Goal: Information Seeking & Learning: Learn about a topic

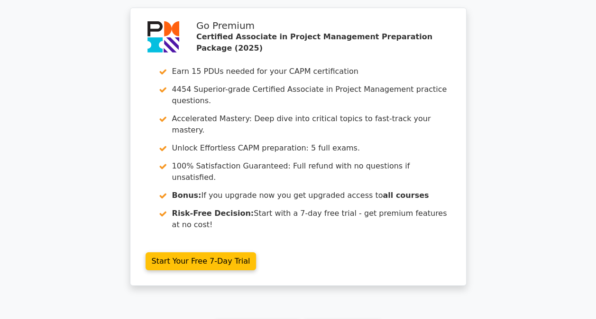
scroll to position [1576, 0]
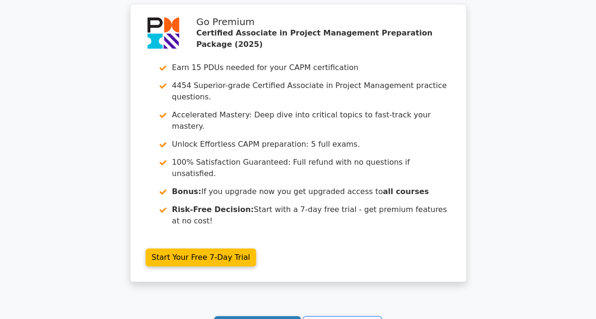
click at [254, 316] on link "Continue practicing" at bounding box center [257, 325] width 87 height 18
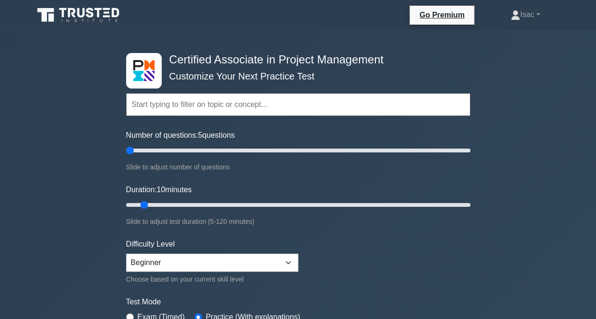
drag, startPoint x: 135, startPoint y: 149, endPoint x: 86, endPoint y: 156, distance: 49.9
type input "5"
click at [126, 156] on input "Number of questions: 5 questions" at bounding box center [298, 150] width 344 height 11
drag, startPoint x: 143, startPoint y: 206, endPoint x: 78, endPoint y: 203, distance: 65.4
type input "5"
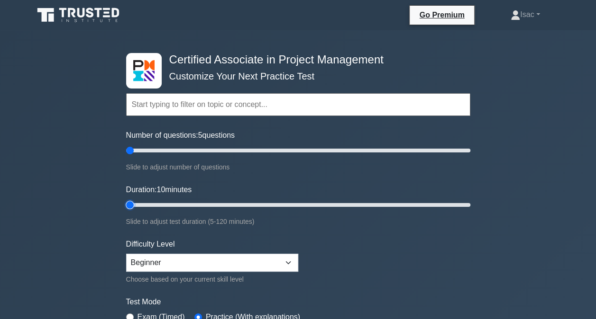
click at [126, 203] on input "Duration: 10 minutes" at bounding box center [298, 204] width 344 height 11
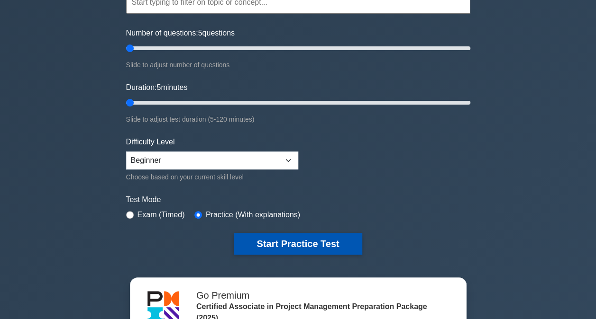
click at [259, 239] on button "Start Practice Test" at bounding box center [298, 244] width 128 height 22
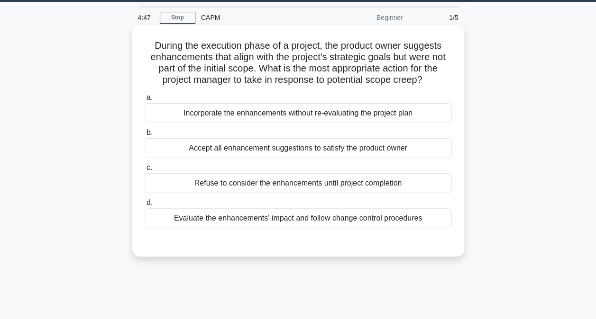
scroll to position [29, 0]
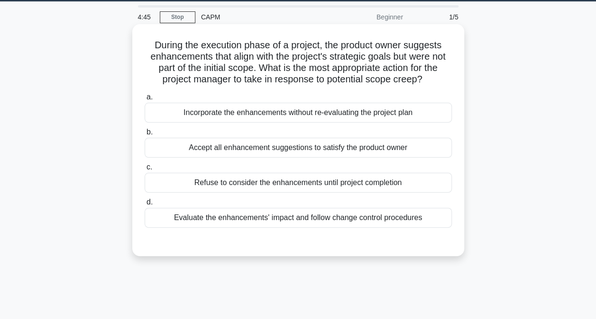
click at [300, 219] on div "Evaluate the enhancements' impact and follow change control procedures" at bounding box center [298, 218] width 307 height 20
click at [145, 206] on input "d. Evaluate the enhancements' impact and follow change control procedures" at bounding box center [145, 202] width 0 height 6
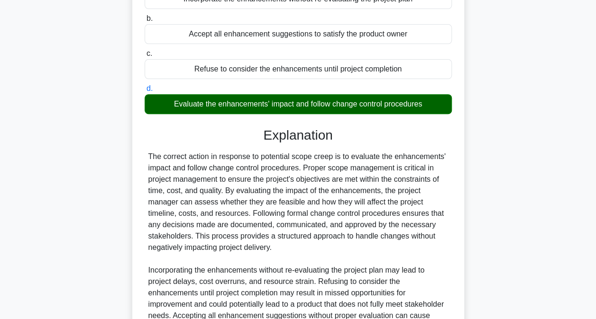
scroll to position [241, 0]
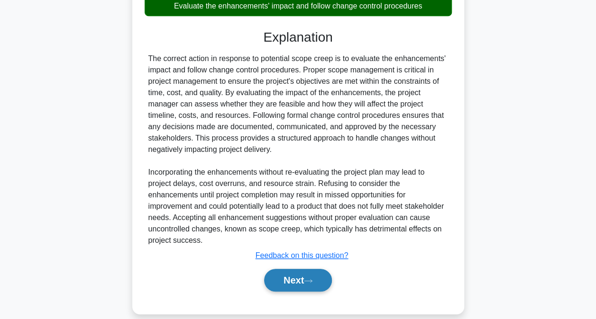
click at [288, 269] on button "Next" at bounding box center [298, 280] width 68 height 23
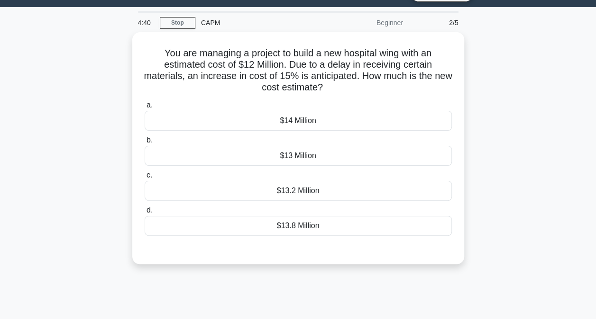
scroll to position [22, 0]
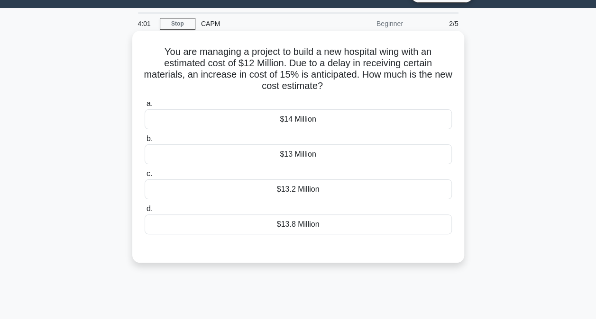
click at [292, 226] on div "$13.8 Million" at bounding box center [298, 225] width 307 height 20
click at [145, 212] on input "d. $13.8 Million" at bounding box center [145, 209] width 0 height 6
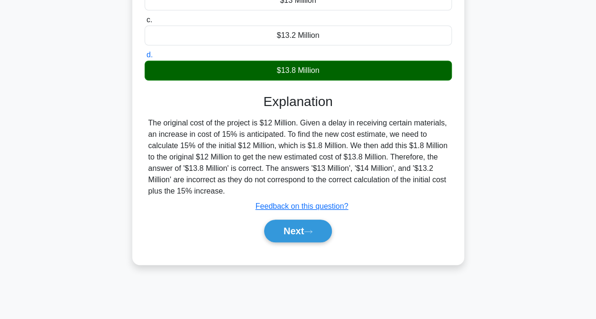
scroll to position [177, 0]
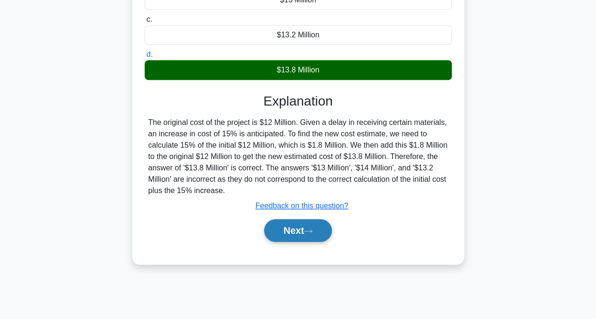
click at [305, 235] on button "Next" at bounding box center [298, 230] width 68 height 23
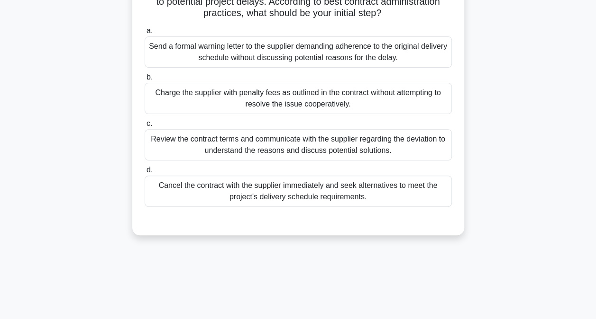
scroll to position [98, 0]
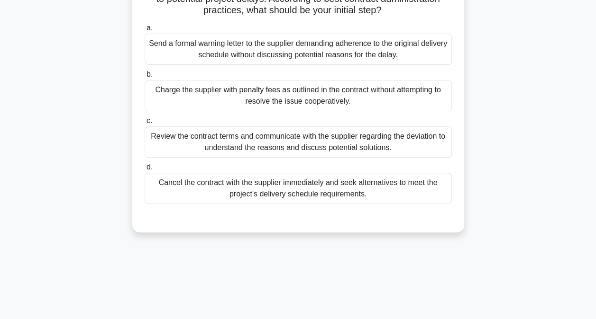
click at [318, 142] on div "Review the contract terms and communicate with the supplier regarding the devia…" at bounding box center [298, 141] width 307 height 31
click at [145, 124] on input "c. Review the contract terms and communicate with the supplier regarding the de…" at bounding box center [145, 121] width 0 height 6
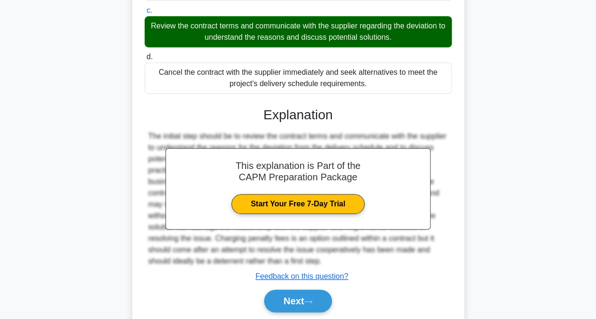
scroll to position [241, 0]
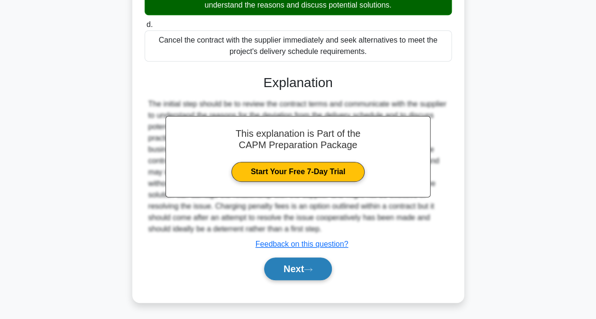
click at [308, 262] on button "Next" at bounding box center [298, 269] width 68 height 23
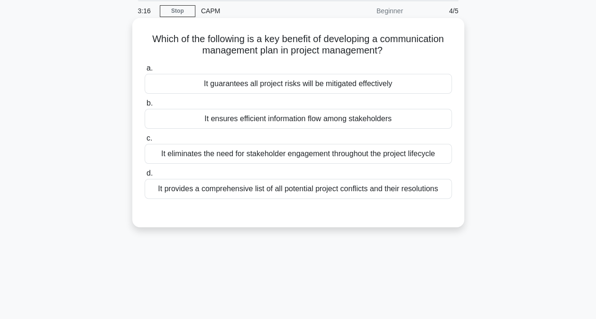
scroll to position [35, 0]
click at [275, 118] on div "It ensures efficient information flow among stakeholders" at bounding box center [298, 119] width 307 height 20
click at [145, 107] on input "b. It ensures efficient information flow among stakeholders" at bounding box center [145, 103] width 0 height 6
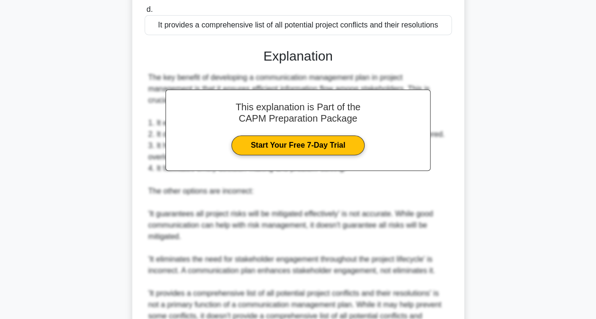
scroll to position [298, 0]
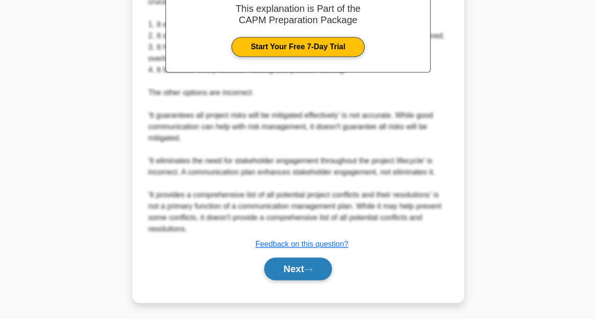
click at [290, 274] on button "Next" at bounding box center [298, 269] width 68 height 23
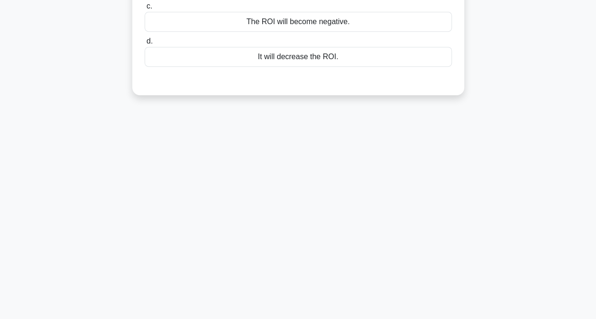
scroll to position [0, 0]
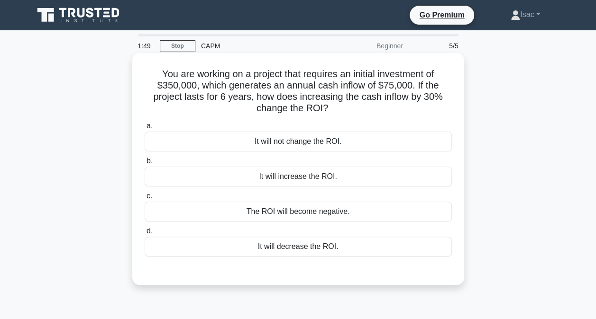
click at [324, 144] on div "It will not change the ROI." at bounding box center [298, 142] width 307 height 20
click at [145, 129] on input "a. It will not change the ROI." at bounding box center [145, 126] width 0 height 6
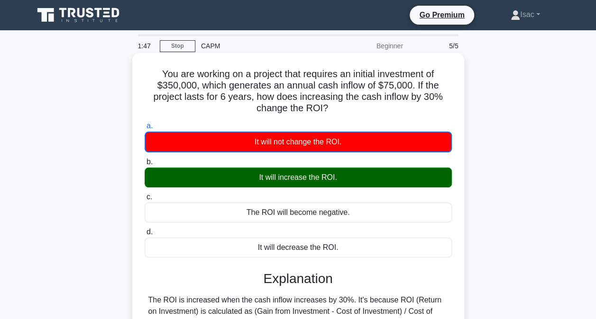
click at [322, 178] on div "It will increase the ROI." at bounding box center [298, 178] width 307 height 20
click at [145, 165] on input "b. It will increase the ROI." at bounding box center [145, 162] width 0 height 6
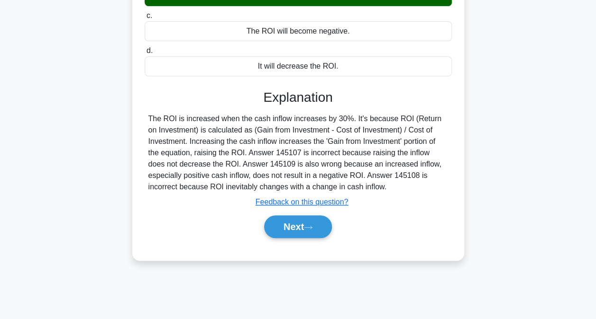
scroll to position [192, 0]
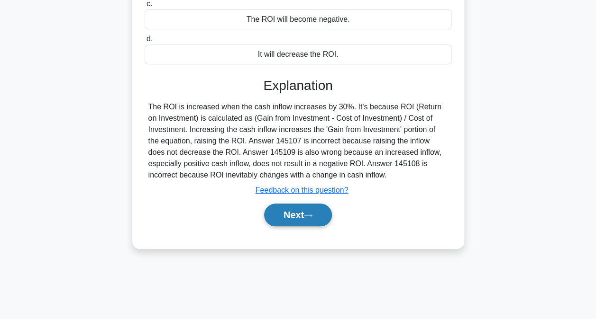
click at [312, 217] on icon at bounding box center [308, 215] width 9 height 5
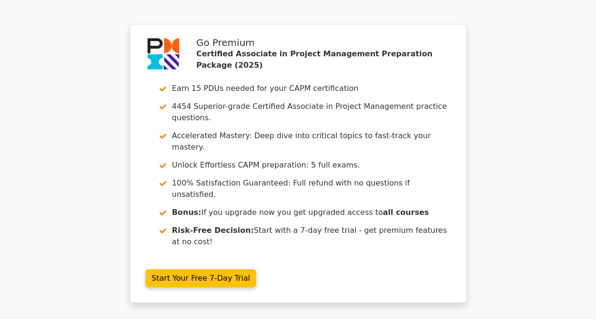
scroll to position [1446, 0]
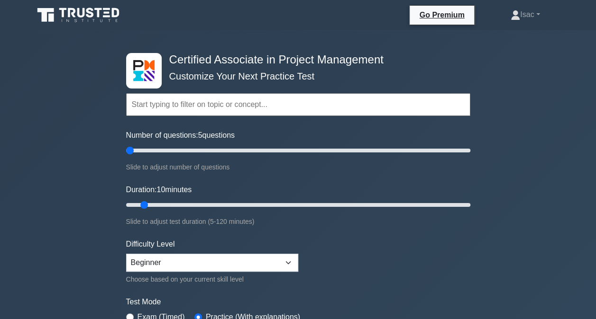
drag, startPoint x: 138, startPoint y: 150, endPoint x: 94, endPoint y: 154, distance: 44.2
type input "5"
click at [126, 154] on input "Number of questions: 5 questions" at bounding box center [298, 150] width 344 height 11
drag, startPoint x: 138, startPoint y: 201, endPoint x: 120, endPoint y: 205, distance: 18.4
type input "5"
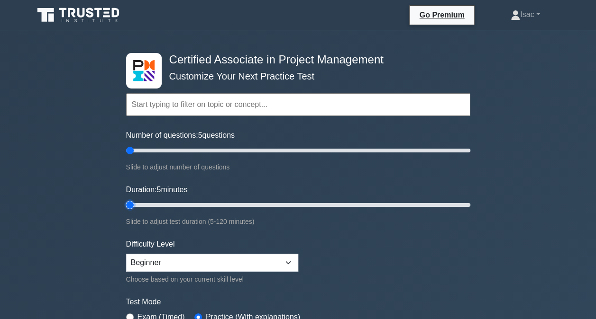
click at [126, 205] on input "Duration: 5 minutes" at bounding box center [298, 204] width 344 height 11
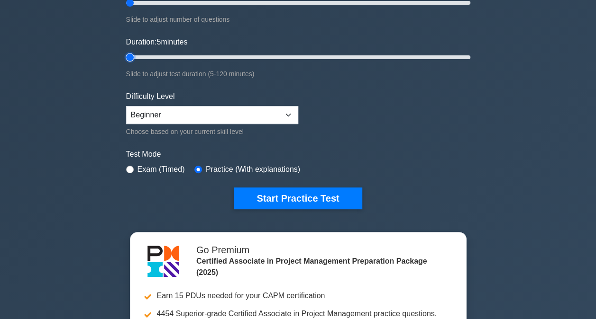
scroll to position [148, 0]
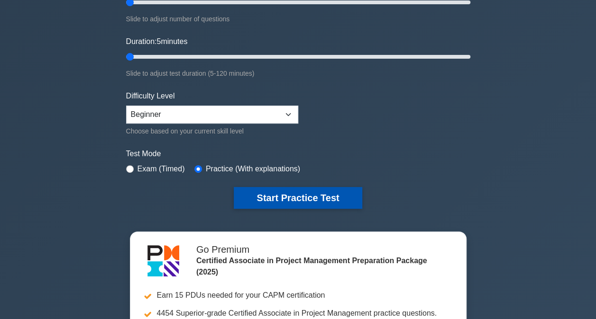
click at [270, 194] on button "Start Practice Test" at bounding box center [298, 198] width 128 height 22
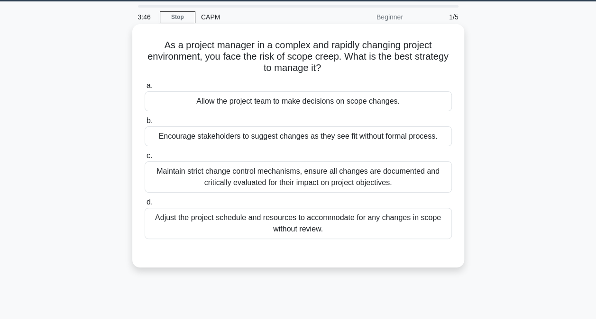
scroll to position [30, 0]
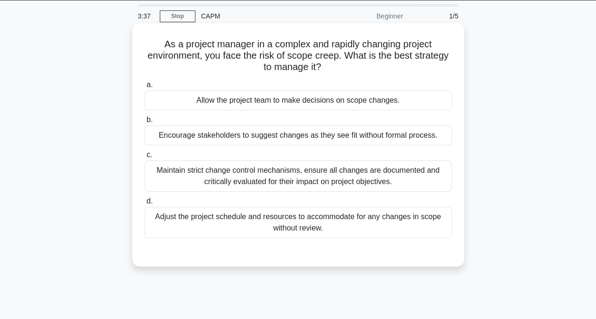
click at [288, 176] on div "Maintain strict change control mechanisms, ensure all changes are documented an…" at bounding box center [298, 176] width 307 height 31
click at [145, 158] on input "c. Maintain strict change control mechanisms, ensure all changes are documented…" at bounding box center [145, 155] width 0 height 6
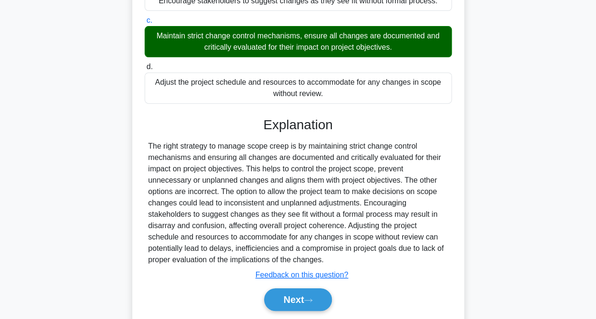
scroll to position [195, 0]
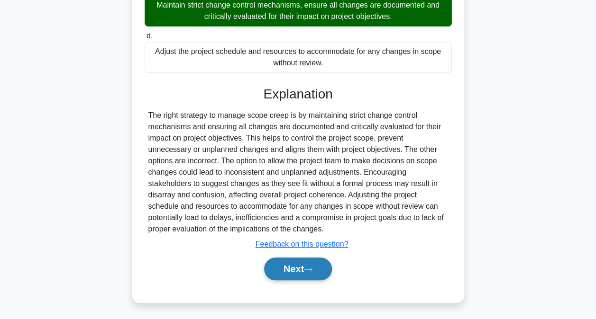
click at [289, 277] on button "Next" at bounding box center [298, 269] width 68 height 23
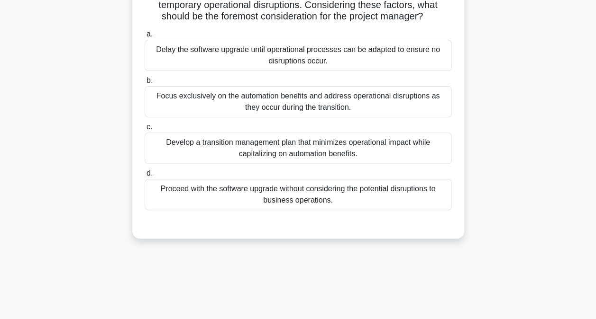
scroll to position [104, 0]
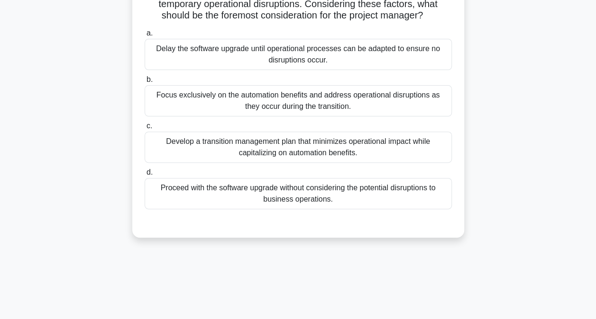
click at [317, 145] on div "Develop a transition management plan that minimizes operational impact while ca…" at bounding box center [298, 147] width 307 height 31
click at [145, 129] on input "c. Develop a transition management plan that minimizes operational impact while…" at bounding box center [145, 126] width 0 height 6
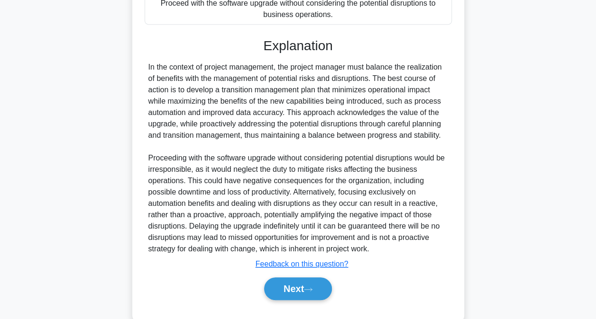
scroll to position [289, 0]
click at [294, 284] on button "Next" at bounding box center [298, 289] width 68 height 23
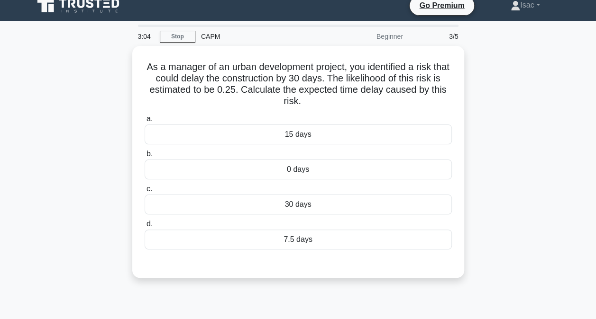
scroll to position [8, 0]
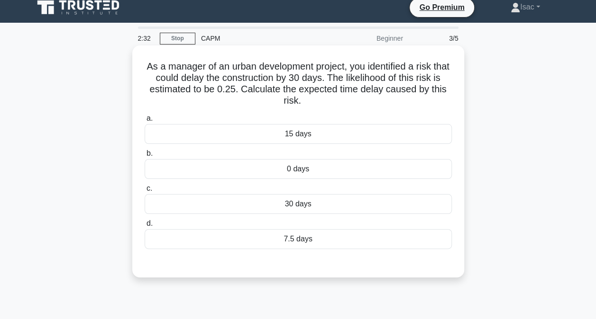
click at [298, 236] on div "7.5 days" at bounding box center [298, 239] width 307 height 20
click at [145, 227] on input "d. 7.5 days" at bounding box center [145, 224] width 0 height 6
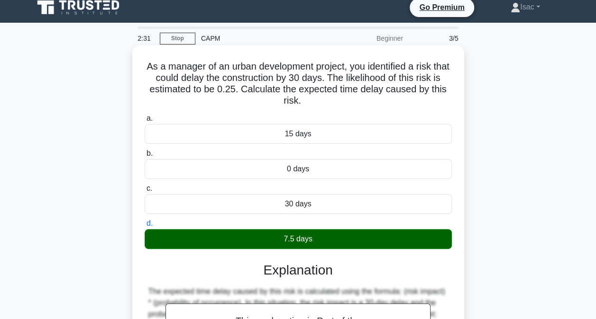
scroll to position [192, 0]
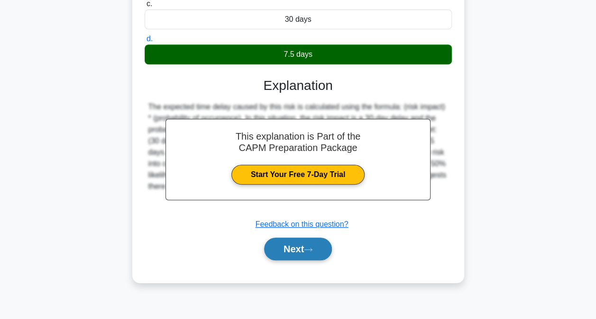
click at [300, 243] on button "Next" at bounding box center [298, 249] width 68 height 23
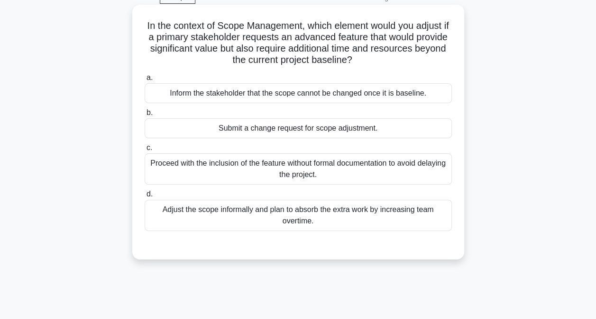
scroll to position [48, 0]
click at [309, 130] on div "Submit a change request for scope adjustment." at bounding box center [298, 129] width 307 height 20
click at [145, 117] on input "b. Submit a change request for scope adjustment." at bounding box center [145, 113] width 0 height 6
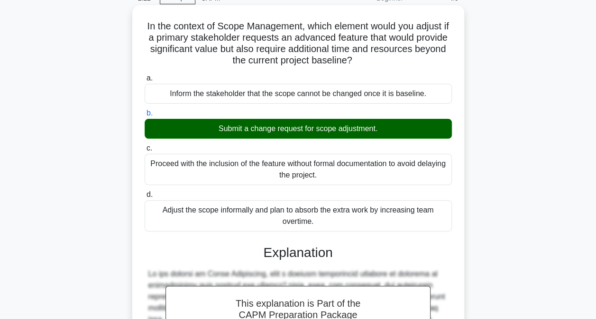
scroll to position [229, 0]
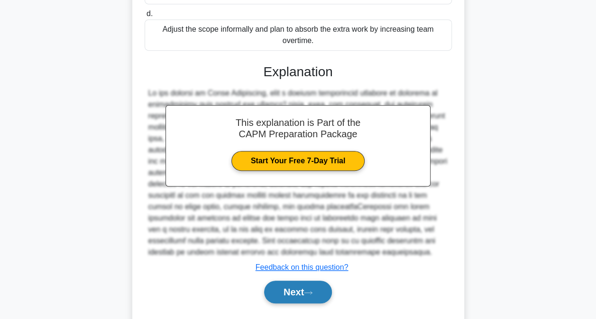
click at [303, 291] on button "Next" at bounding box center [298, 292] width 68 height 23
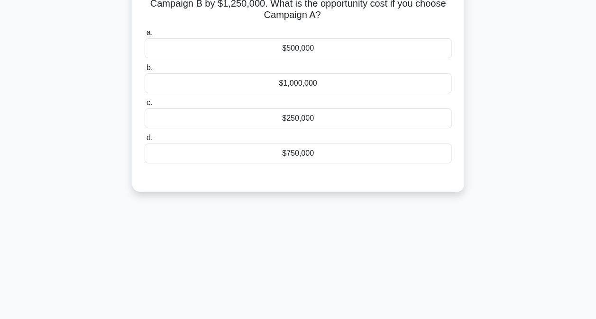
scroll to position [17, 0]
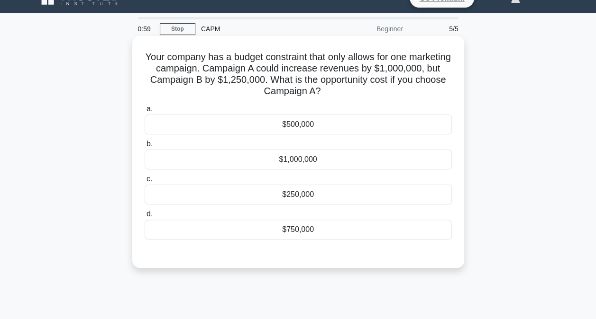
click at [297, 192] on div "$250,000" at bounding box center [298, 195] width 307 height 20
click at [145, 182] on input "c. $250,000" at bounding box center [145, 179] width 0 height 6
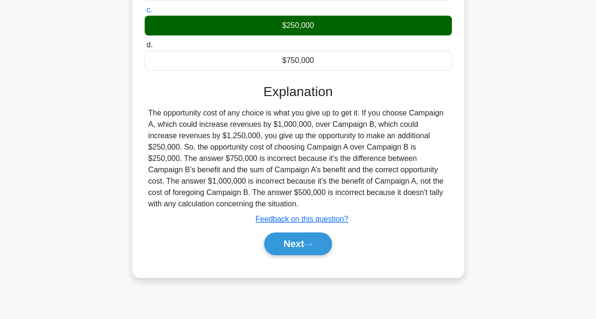
scroll to position [187, 0]
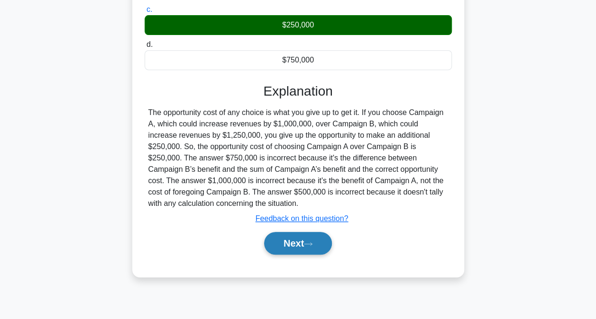
click at [294, 243] on button "Next" at bounding box center [298, 243] width 68 height 23
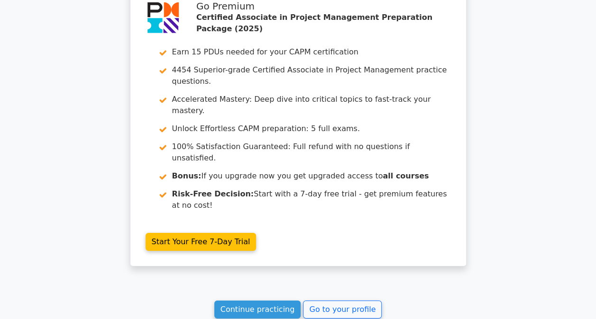
scroll to position [1445, 0]
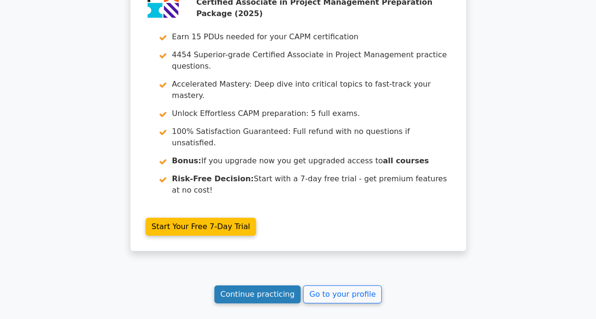
click at [262, 286] on link "Continue practicing" at bounding box center [257, 295] width 87 height 18
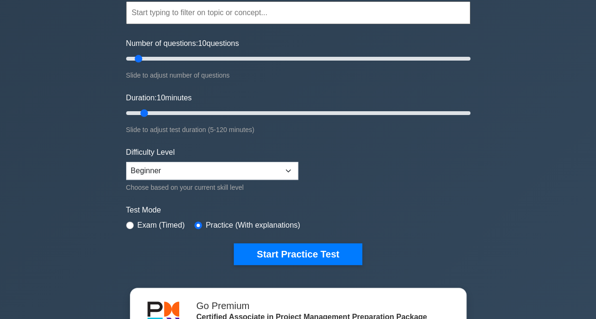
scroll to position [92, 0]
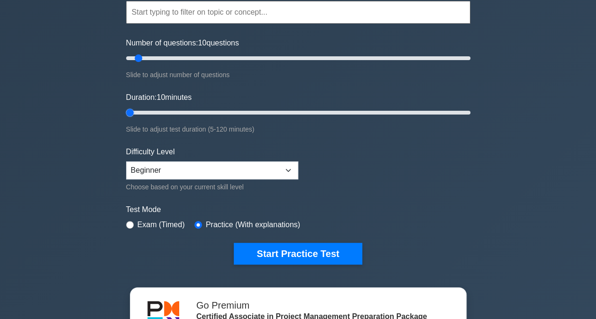
drag, startPoint x: 144, startPoint y: 113, endPoint x: 105, endPoint y: 115, distance: 38.9
type input "5"
click at [126, 115] on input "Duration: 10 minutes" at bounding box center [298, 112] width 344 height 11
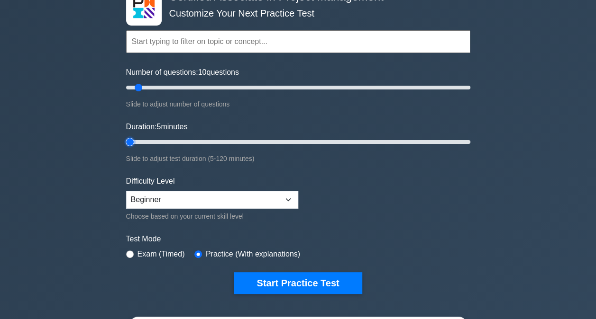
scroll to position [63, 0]
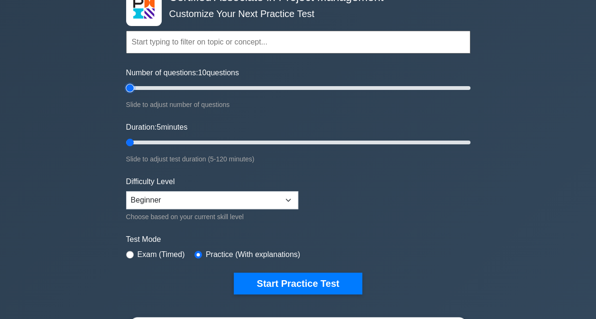
drag, startPoint x: 136, startPoint y: 87, endPoint x: 109, endPoint y: 88, distance: 27.5
type input "5"
click at [126, 88] on input "Number of questions: 10 questions" at bounding box center [298, 87] width 344 height 11
click at [175, 196] on select "Beginner Intermediate Expert" at bounding box center [212, 200] width 172 height 18
select select "intermediate"
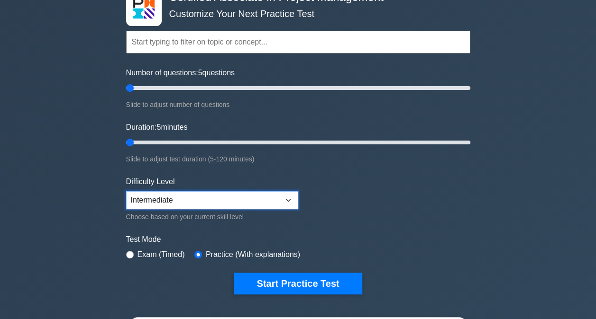
click at [126, 191] on select "Beginner Intermediate Expert" at bounding box center [212, 200] width 172 height 18
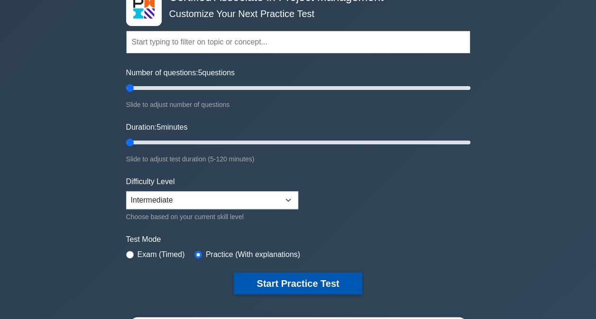
click at [272, 279] on button "Start Practice Test" at bounding box center [298, 284] width 128 height 22
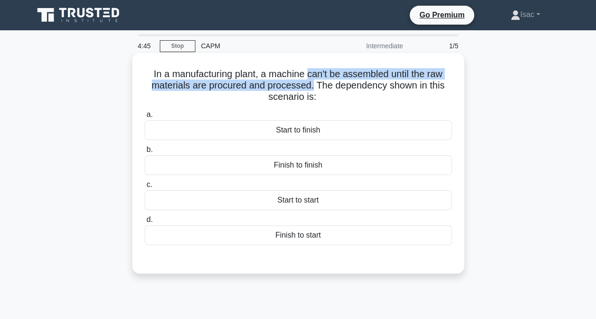
drag, startPoint x: 309, startPoint y: 80, endPoint x: 313, endPoint y: 88, distance: 8.5
click at [313, 88] on h5 "In a manufacturing plant, a machine can't be assembled until the raw materials …" at bounding box center [298, 85] width 309 height 35
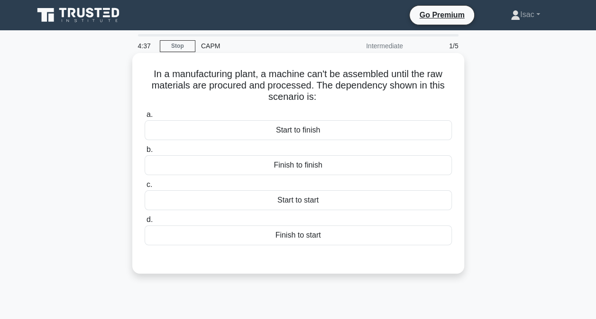
click at [311, 238] on div "Finish to start" at bounding box center [298, 236] width 307 height 20
click at [145, 223] on input "d. Finish to start" at bounding box center [145, 220] width 0 height 6
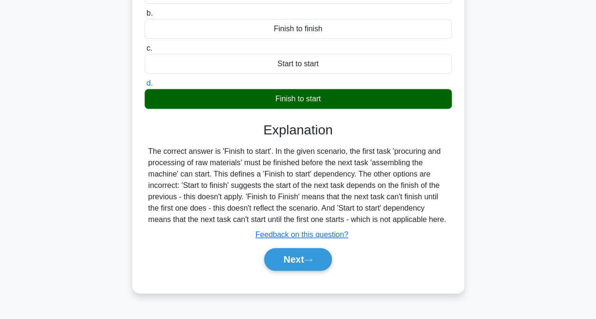
scroll to position [139, 0]
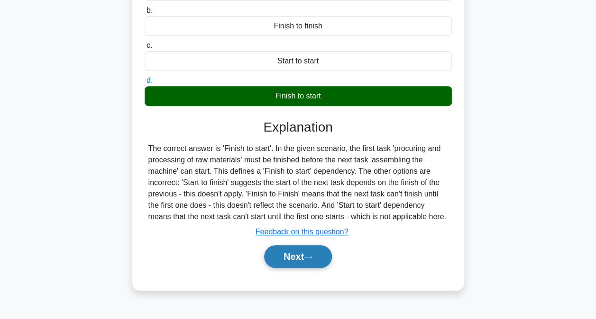
click at [286, 260] on button "Next" at bounding box center [298, 256] width 68 height 23
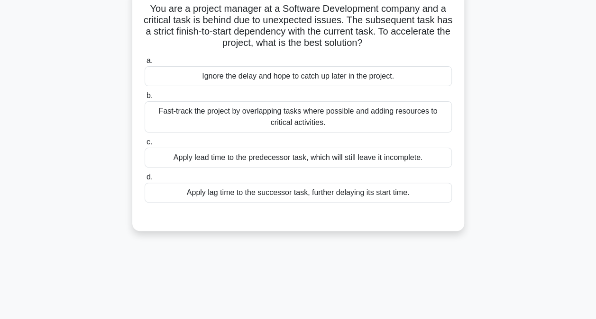
scroll to position [66, 0]
click at [299, 112] on div "Fast-track the project by overlapping tasks where possible and adding resources…" at bounding box center [298, 116] width 307 height 31
click at [145, 99] on input "b. Fast-track the project by overlapping tasks where possible and adding resour…" at bounding box center [145, 95] width 0 height 6
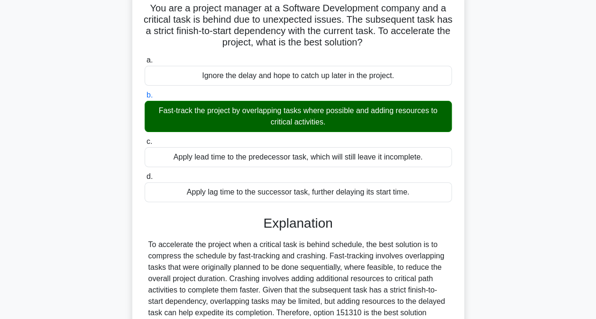
scroll to position [192, 0]
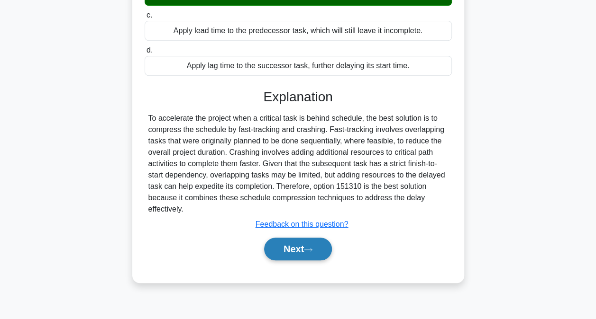
click at [296, 242] on button "Next" at bounding box center [298, 249] width 68 height 23
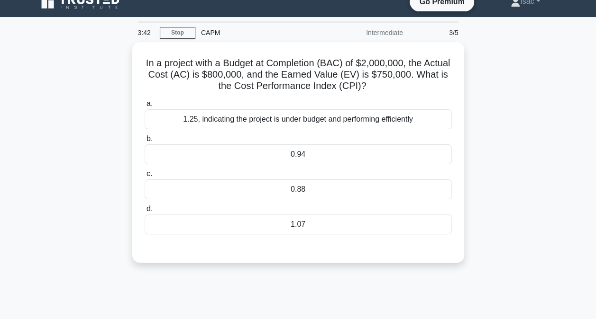
scroll to position [9, 0]
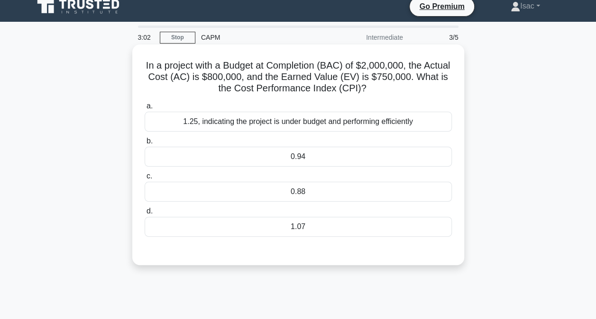
click at [298, 154] on div "0.94" at bounding box center [298, 157] width 307 height 20
click at [145, 145] on input "b. 0.94" at bounding box center [145, 141] width 0 height 6
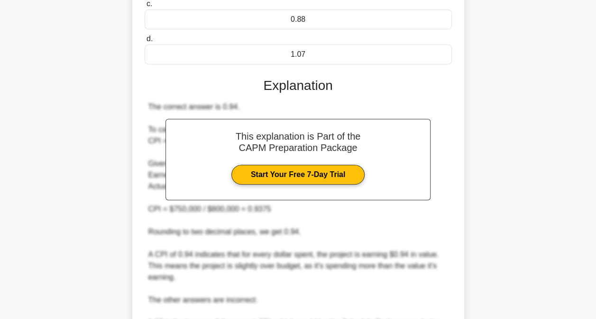
scroll to position [342, 0]
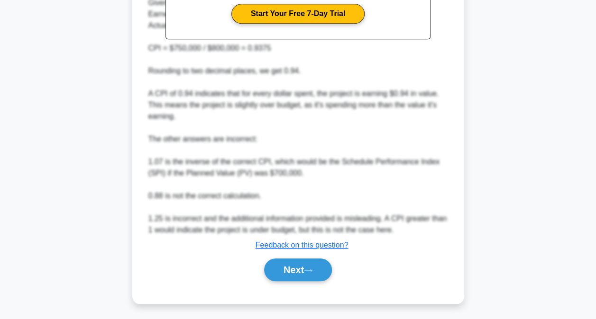
click at [298, 280] on div "Next" at bounding box center [298, 270] width 307 height 30
click at [298, 264] on button "Next" at bounding box center [298, 270] width 68 height 23
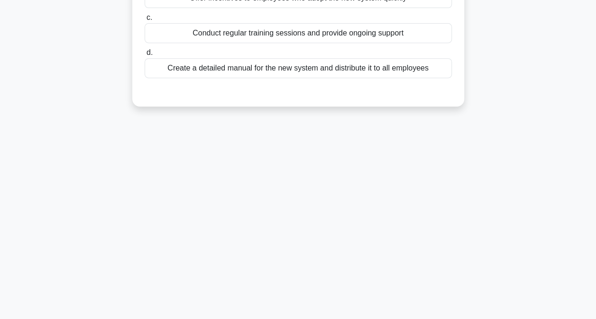
scroll to position [38, 0]
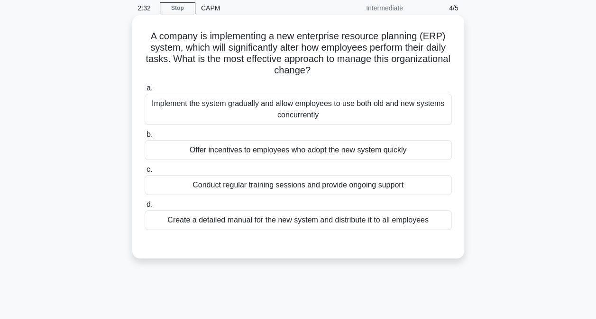
click at [318, 114] on div "Implement the system gradually and allow employees to use both old and new syst…" at bounding box center [298, 109] width 307 height 31
click at [145, 91] on input "a. Implement the system gradually and allow employees to use both old and new s…" at bounding box center [145, 88] width 0 height 6
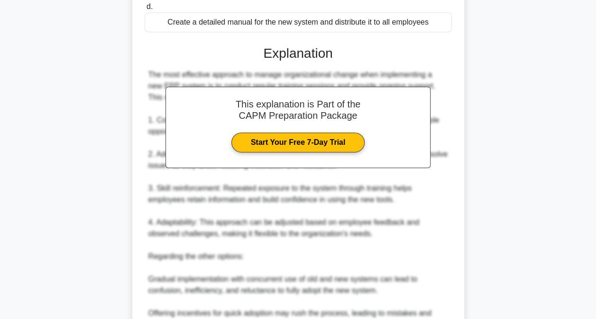
scroll to position [379, 0]
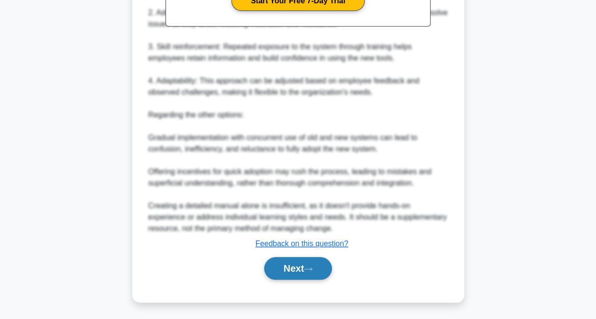
click at [306, 268] on button "Next" at bounding box center [298, 268] width 68 height 23
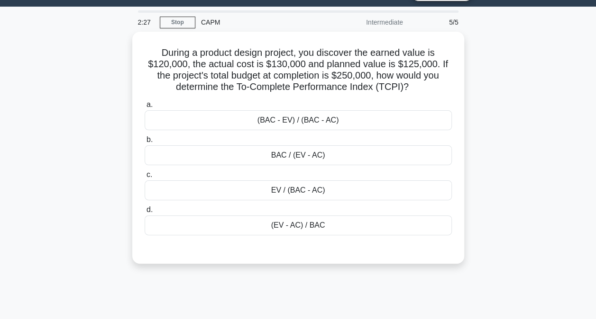
scroll to position [24, 0]
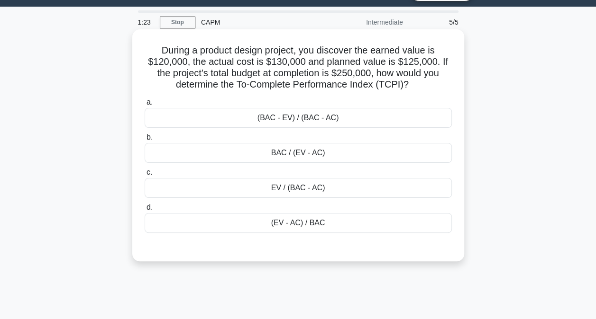
click at [299, 188] on div "EV / (BAC - AC)" at bounding box center [298, 188] width 307 height 20
click at [145, 176] on input "c. EV / (BAC - AC)" at bounding box center [145, 173] width 0 height 6
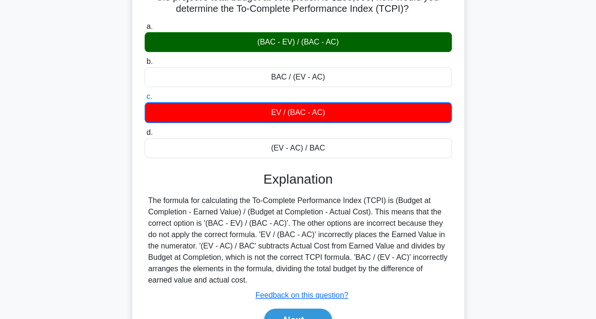
scroll to position [192, 0]
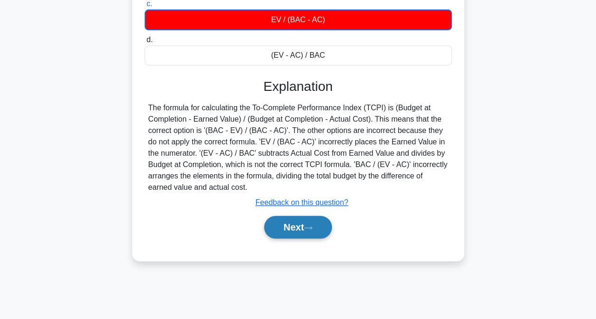
click at [307, 219] on button "Next" at bounding box center [298, 227] width 68 height 23
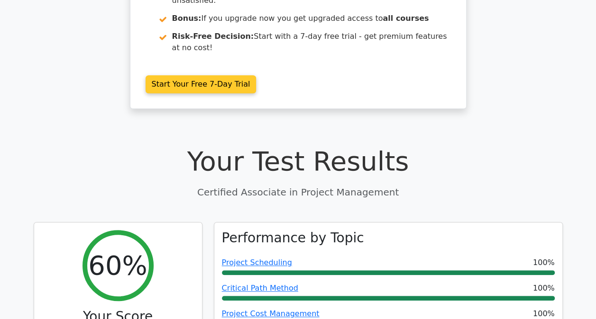
scroll to position [206, 0]
